Goal: Task Accomplishment & Management: Manage account settings

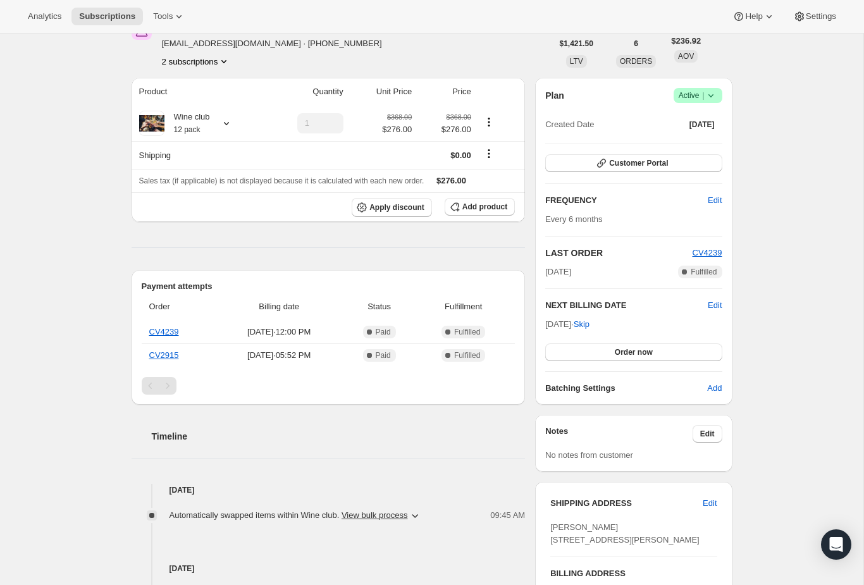
scroll to position [69, 0]
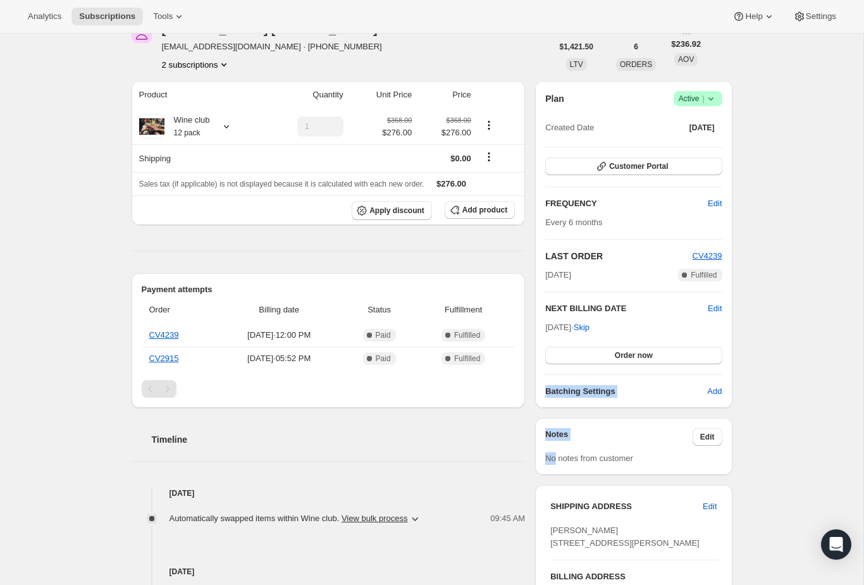
click at [818, 273] on div "Subscription #15964242224. This page is ready Subscription #15964242224 Success…" at bounding box center [431, 523] width 863 height 1116
click at [227, 125] on icon at bounding box center [226, 126] width 13 height 13
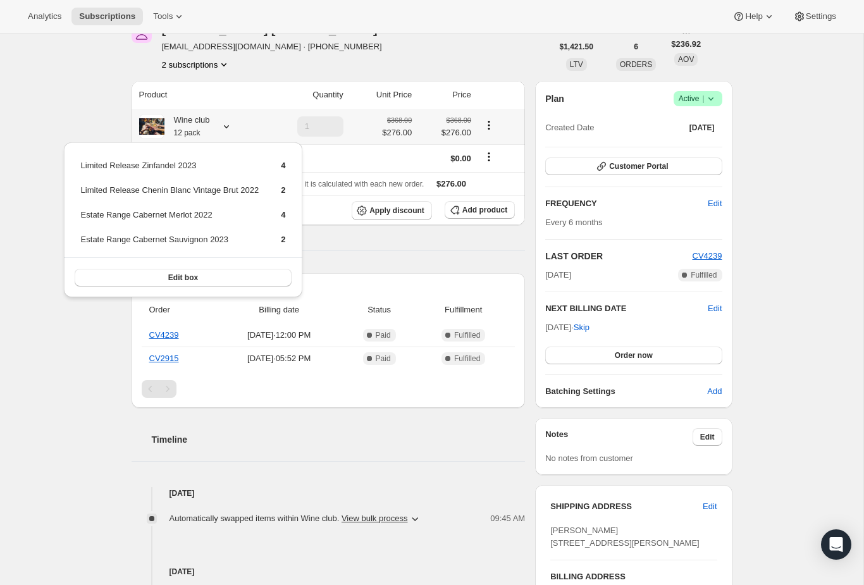
click at [224, 283] on button "Edit box" at bounding box center [184, 278] width 218 height 18
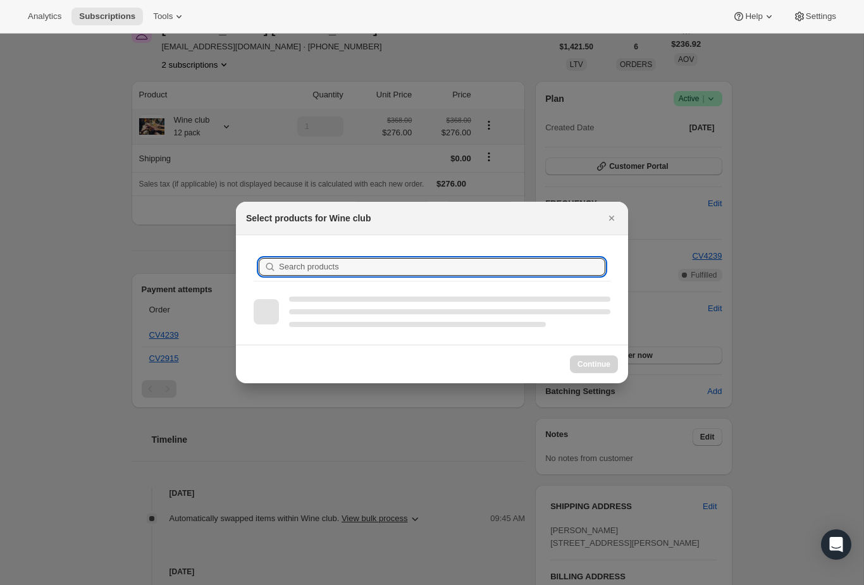
click at [496, 268] on input "Search products" at bounding box center [442, 267] width 326 height 18
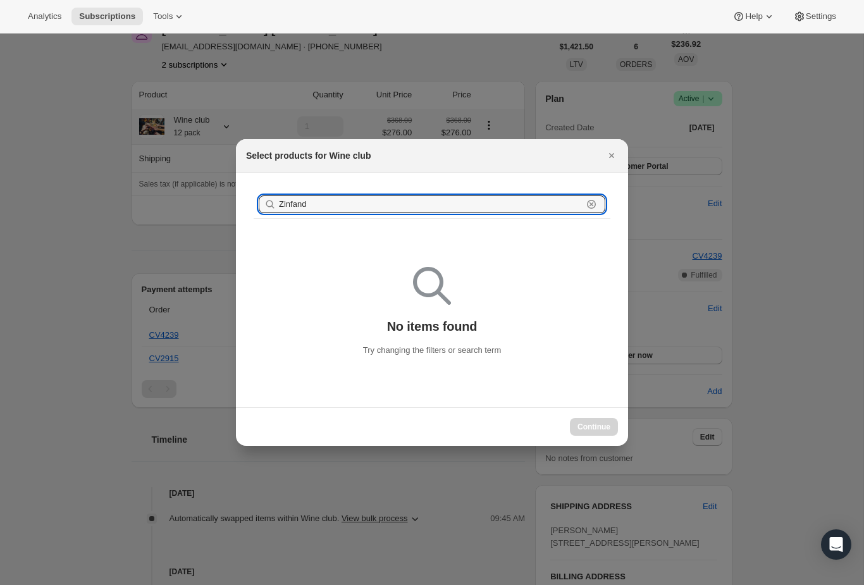
type input "Zinfande"
click at [614, 152] on icon "Close" at bounding box center [611, 155] width 13 height 13
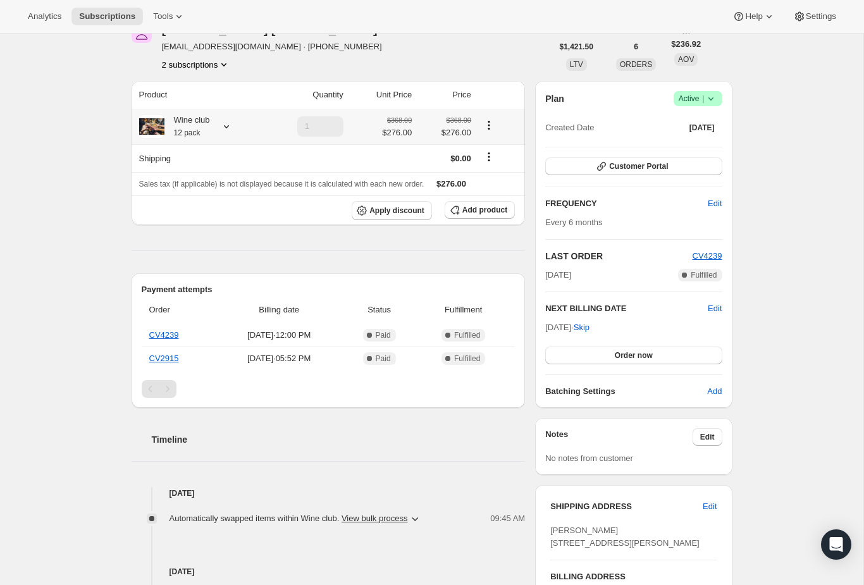
click at [207, 123] on div "Wine club 12 pack" at bounding box center [187, 126] width 46 height 25
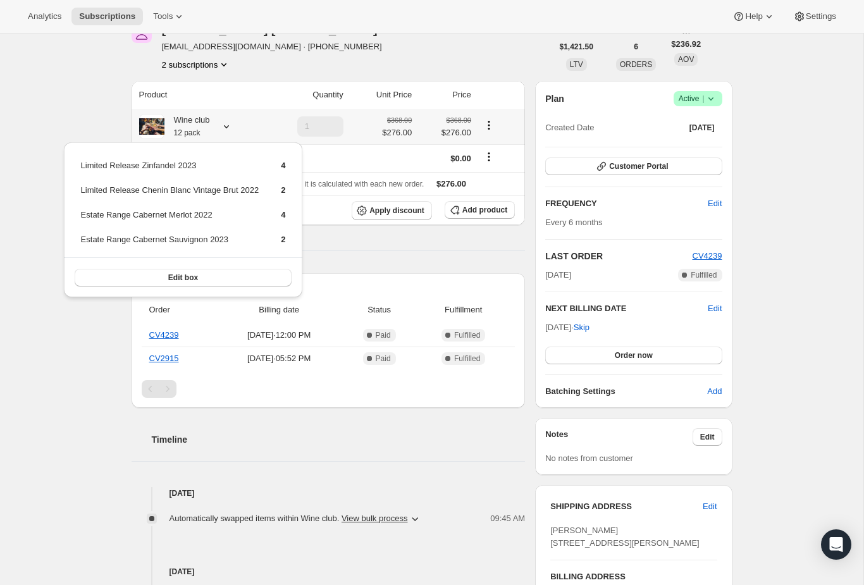
click at [193, 272] on button "Edit box" at bounding box center [184, 278] width 218 height 18
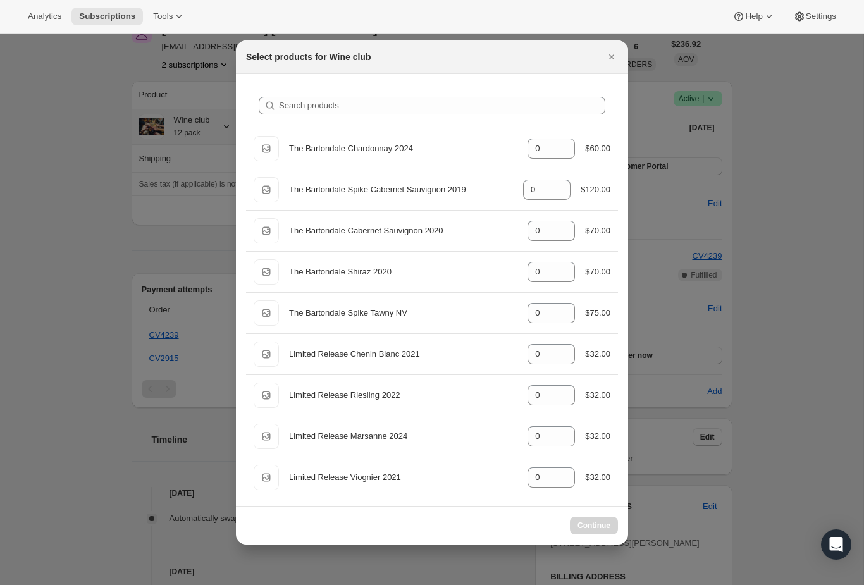
select select "gid://shopify/ProductVariant/47025277862192"
click at [612, 52] on icon "Close" at bounding box center [611, 57] width 13 height 13
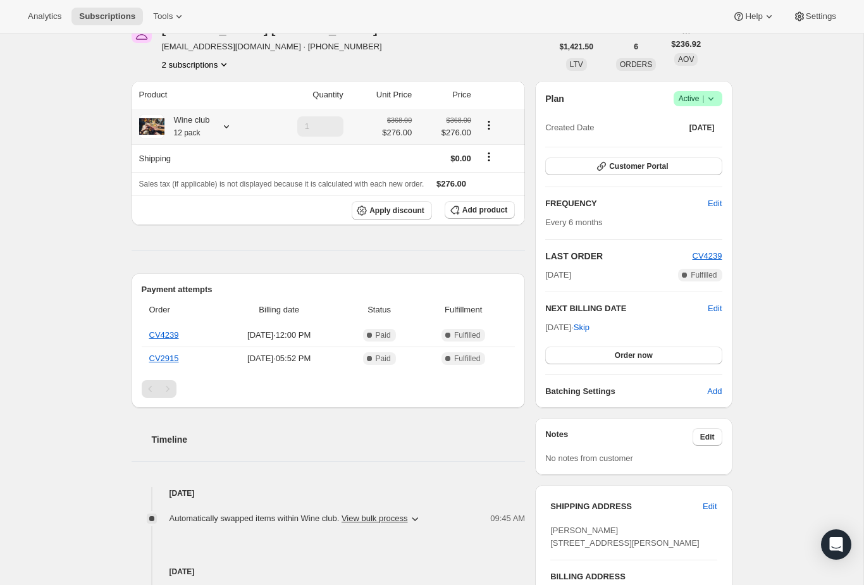
click at [718, 307] on span "Edit" at bounding box center [715, 308] width 14 height 13
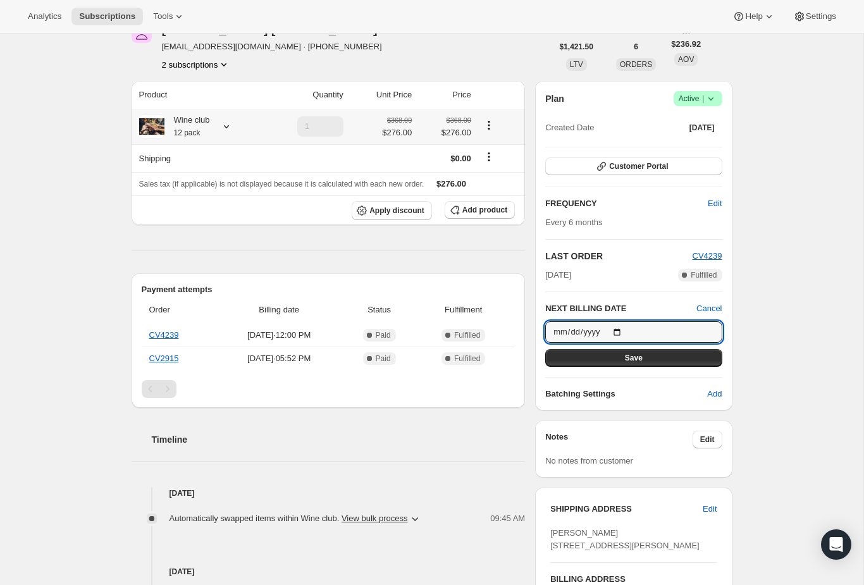
click at [682, 330] on input "[DATE]" at bounding box center [633, 332] width 176 height 22
type input "[DATE]"
click at [670, 359] on button "Save" at bounding box center [633, 358] width 176 height 18
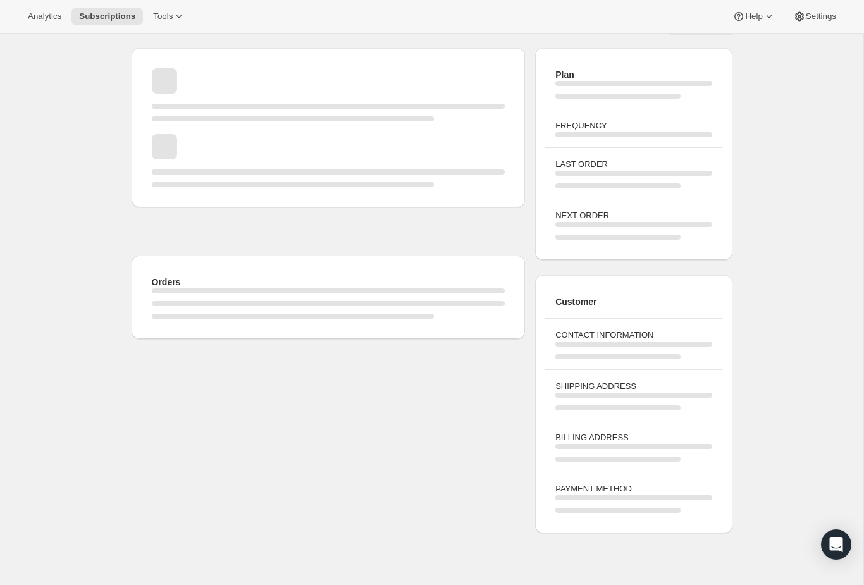
scroll to position [34, 0]
